Goal: Information Seeking & Learning: Learn about a topic

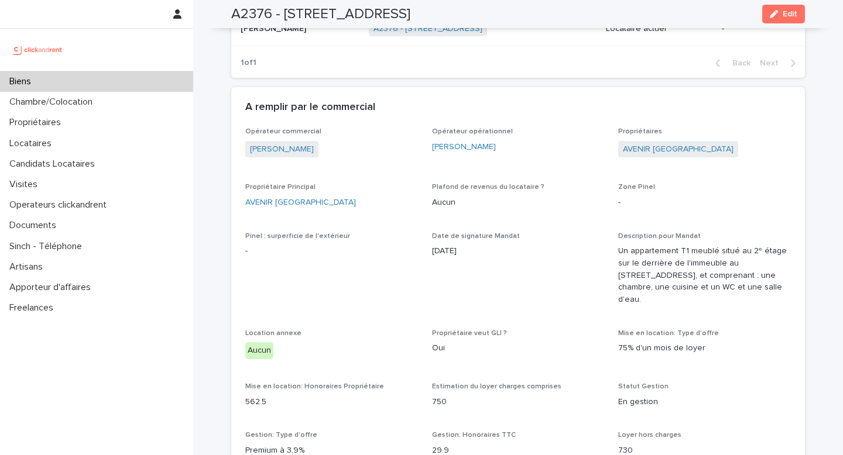
scroll to position [595, 0]
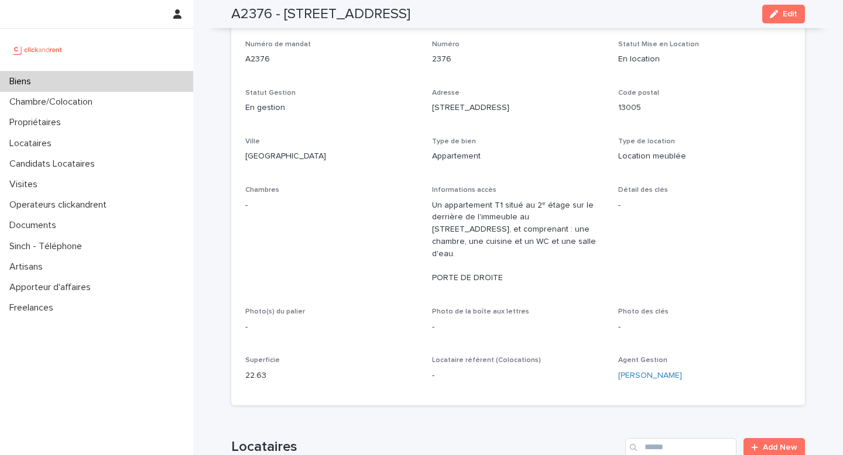
scroll to position [0, 0]
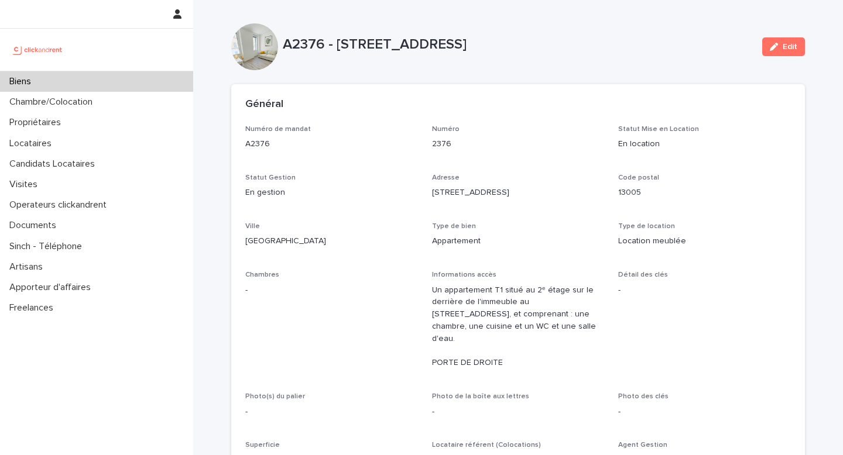
click at [99, 76] on div "Biens" at bounding box center [96, 81] width 193 height 20
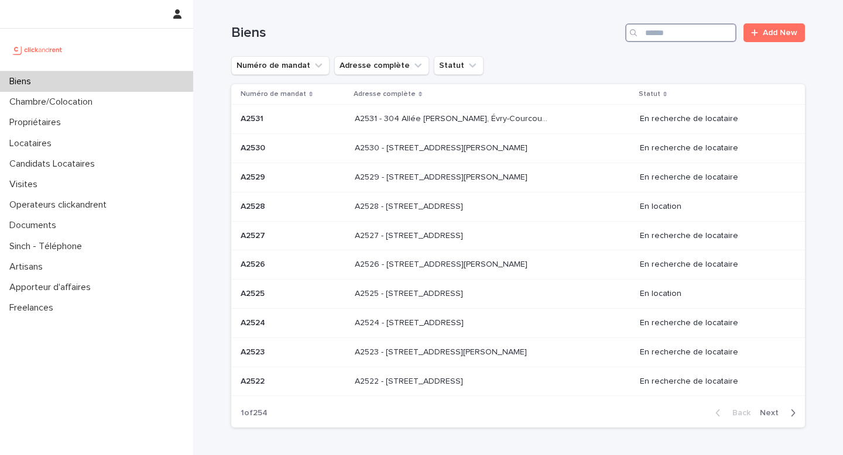
click at [667, 36] on input "Search" at bounding box center [680, 32] width 111 height 19
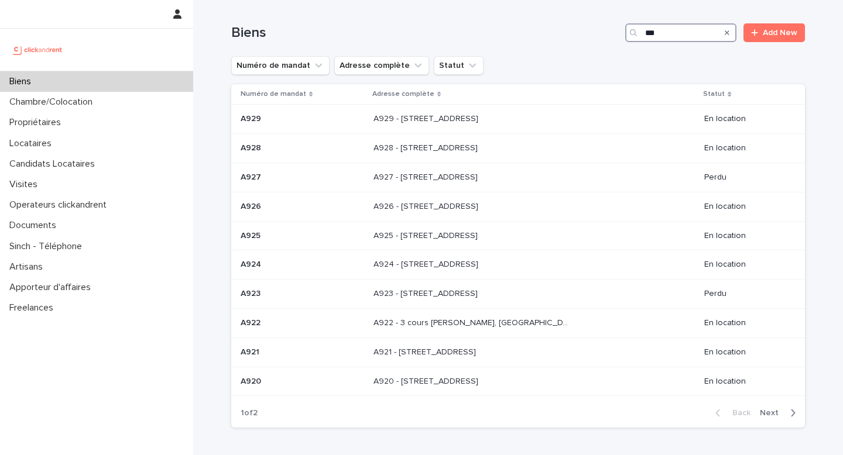
type input "****"
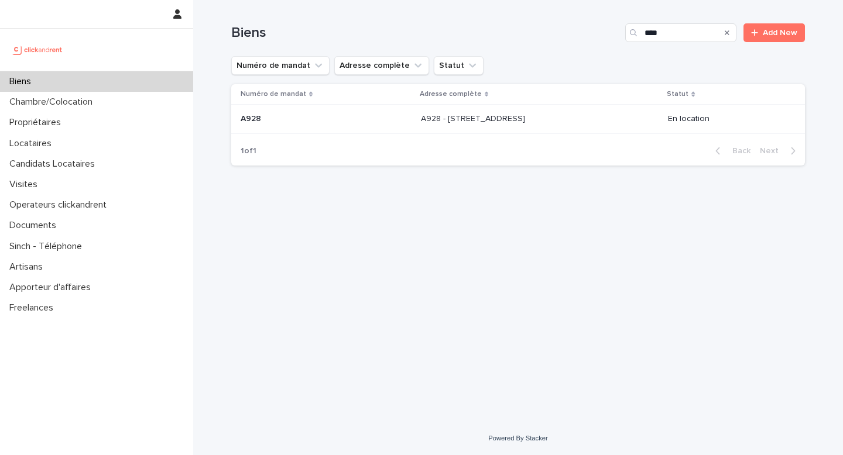
click at [422, 121] on p "A928 - [STREET_ADDRESS]" at bounding box center [474, 118] width 107 height 12
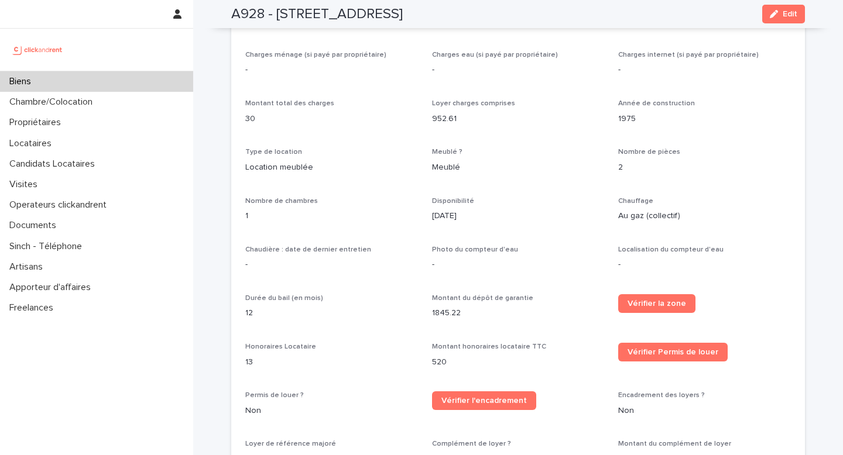
scroll to position [1048, 0]
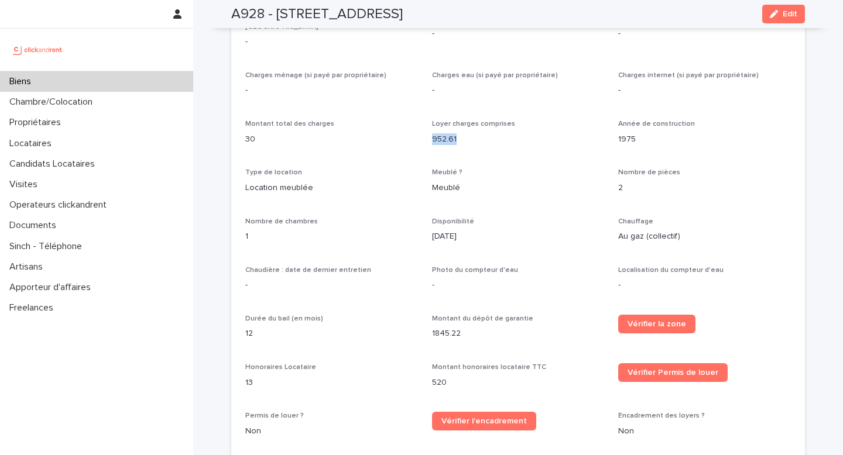
drag, startPoint x: 433, startPoint y: 145, endPoint x: 472, endPoint y: 147, distance: 38.7
click at [472, 146] on p "952.61" at bounding box center [518, 139] width 173 height 12
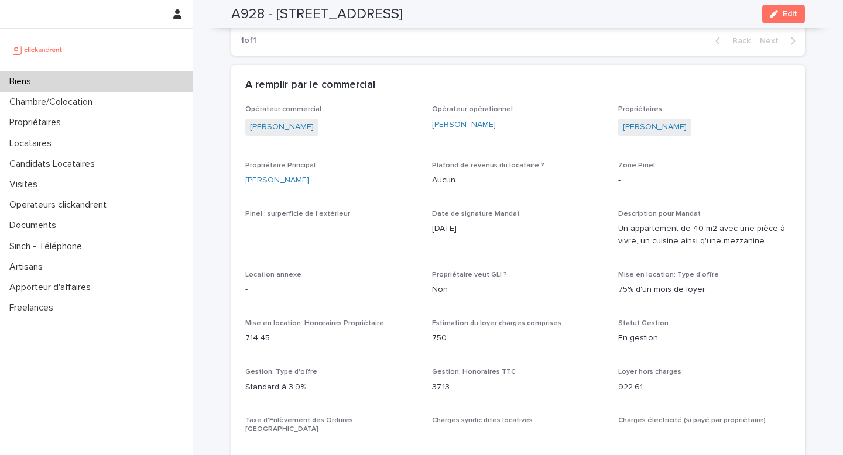
scroll to position [654, 0]
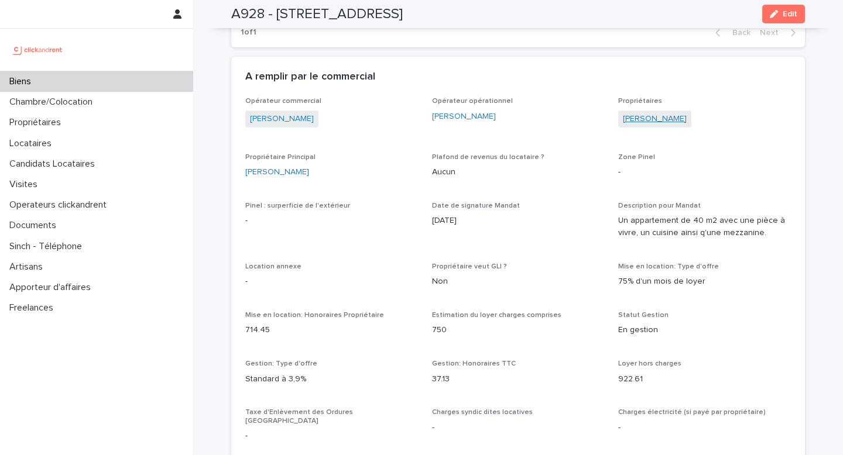
click at [660, 125] on link "[PERSON_NAME]" at bounding box center [655, 119] width 64 height 12
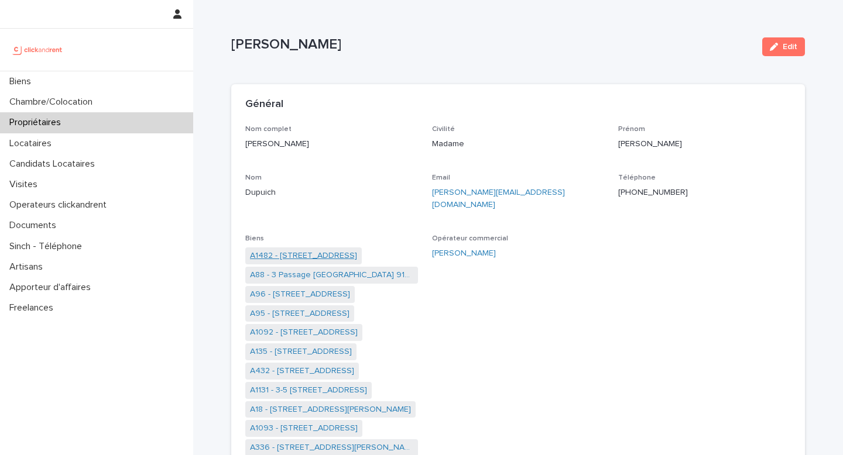
click at [290, 250] on link "A1482 - [STREET_ADDRESS]" at bounding box center [303, 256] width 107 height 12
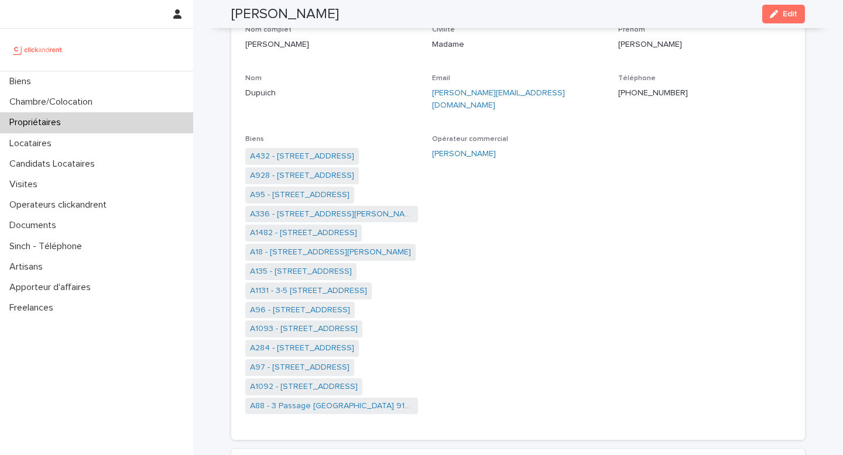
scroll to position [107, 0]
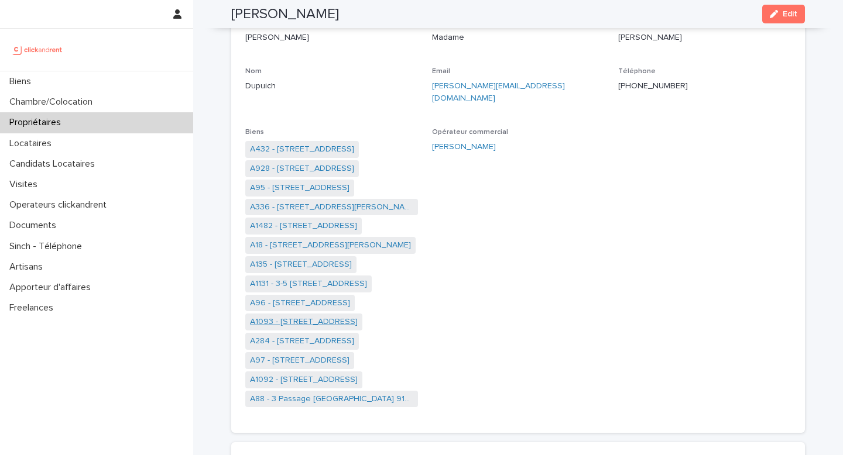
click at [293, 316] on link "A1093 - [STREET_ADDRESS]" at bounding box center [304, 322] width 108 height 12
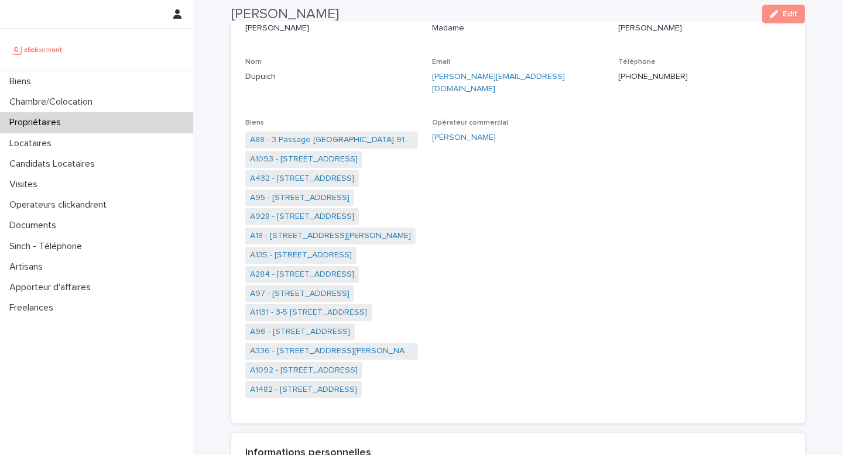
scroll to position [126, 0]
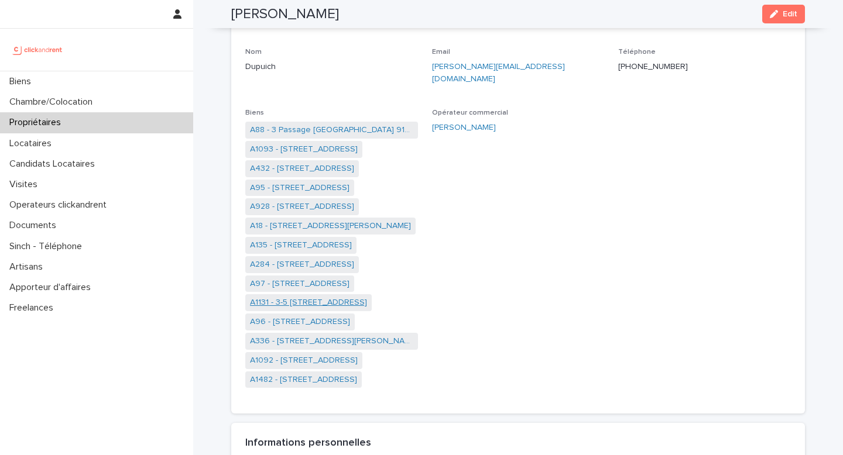
click at [307, 297] on link "A1131 - 3-5 [STREET_ADDRESS]" at bounding box center [308, 303] width 117 height 12
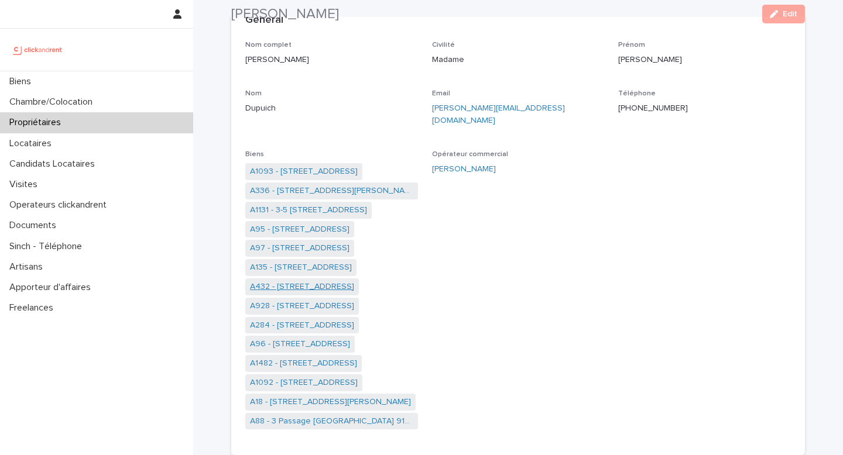
scroll to position [105, 0]
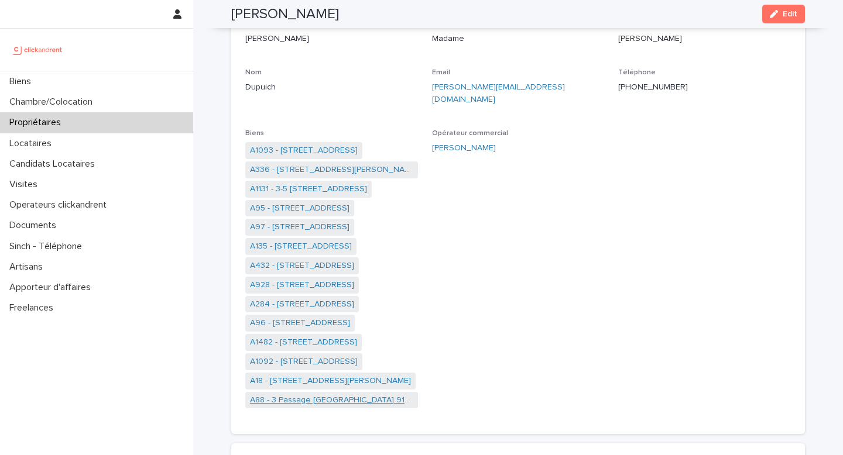
click at [314, 395] on link "A88 - 3 Passage [GEOGRAPHIC_DATA] 91400" at bounding box center [331, 401] width 163 height 12
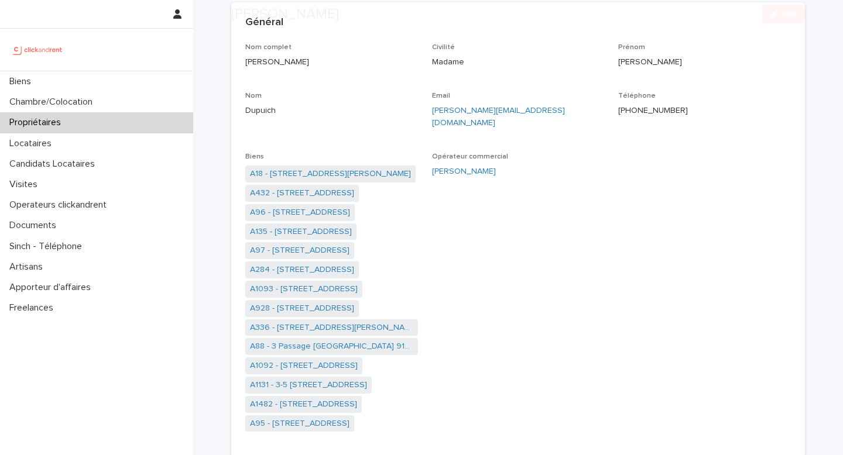
scroll to position [84, 0]
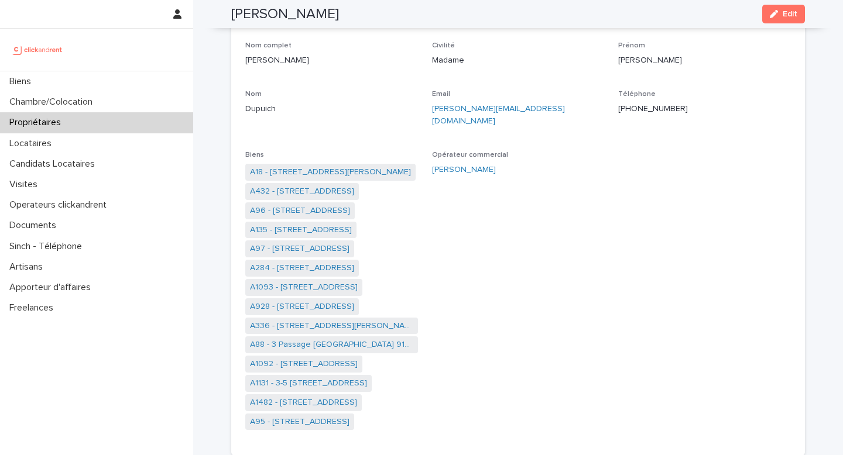
click at [463, 218] on span "Opérateur commercial [PERSON_NAME]" at bounding box center [518, 297] width 173 height 292
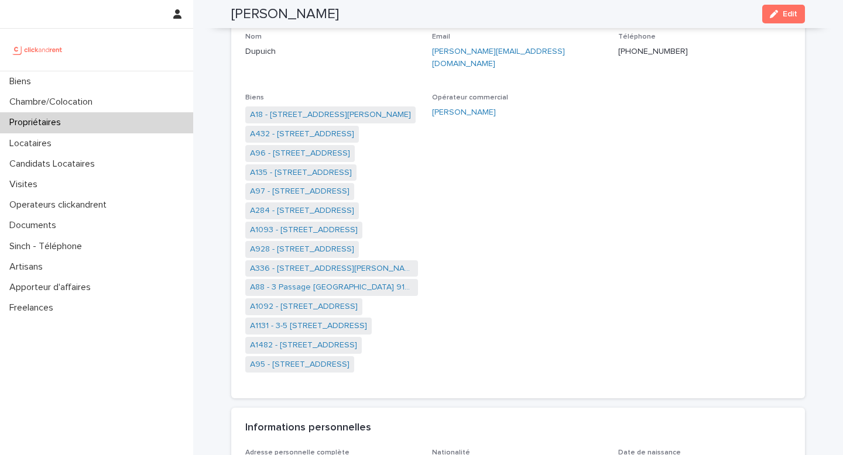
scroll to position [155, 0]
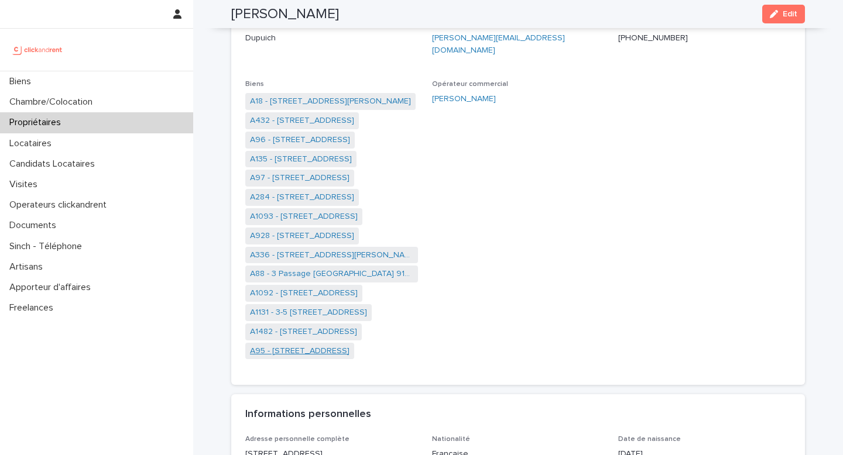
click at [310, 345] on link "A95 - [STREET_ADDRESS]" at bounding box center [300, 351] width 100 height 12
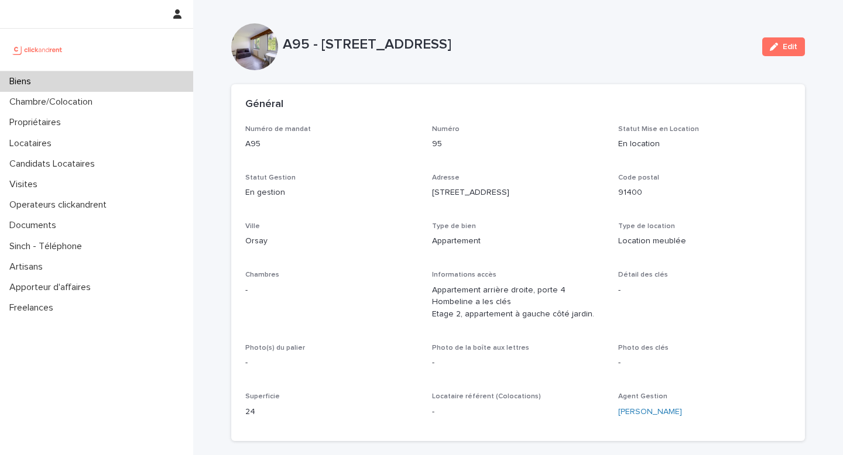
click at [511, 101] on div "Général" at bounding box center [515, 104] width 541 height 13
